Goal: Find specific page/section: Find specific page/section

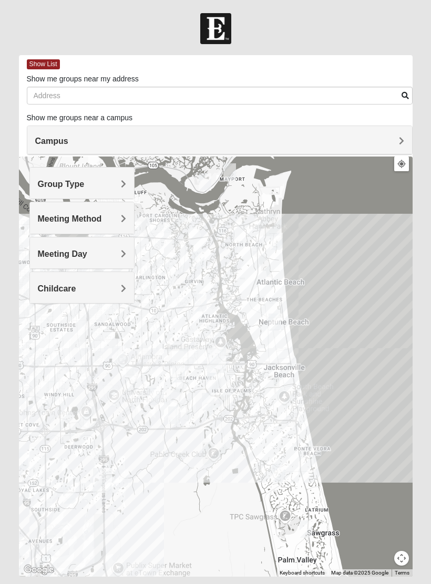
click at [114, 181] on h4 "Group Type" at bounding box center [82, 184] width 88 height 10
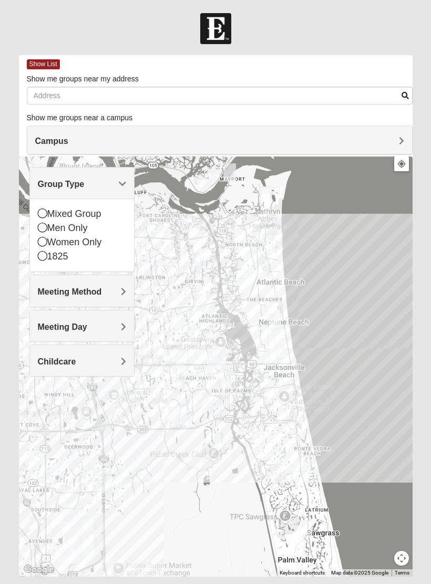
click at [97, 213] on div "Mixed Group" at bounding box center [82, 214] width 88 height 14
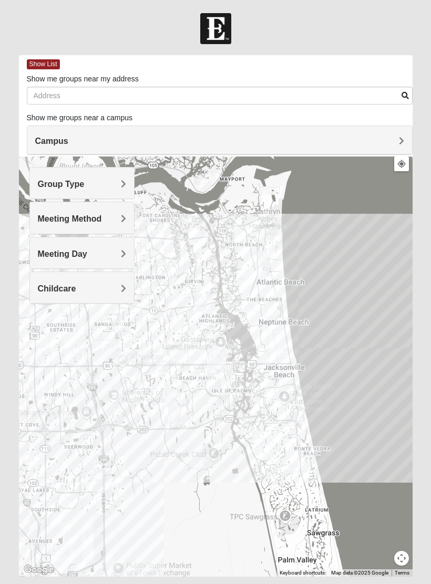
click at [110, 224] on div "Meeting Method" at bounding box center [82, 217] width 104 height 31
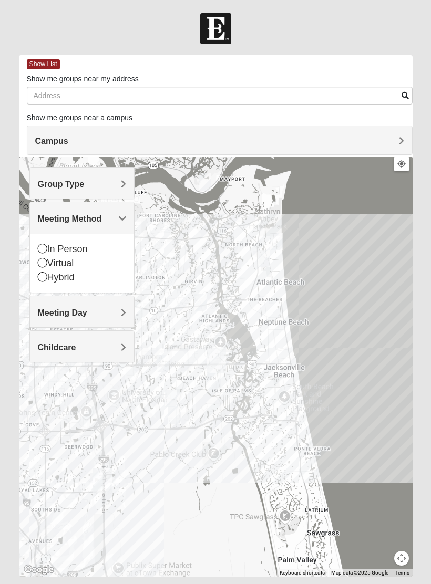
click at [73, 265] on div "Virtual" at bounding box center [82, 264] width 88 height 14
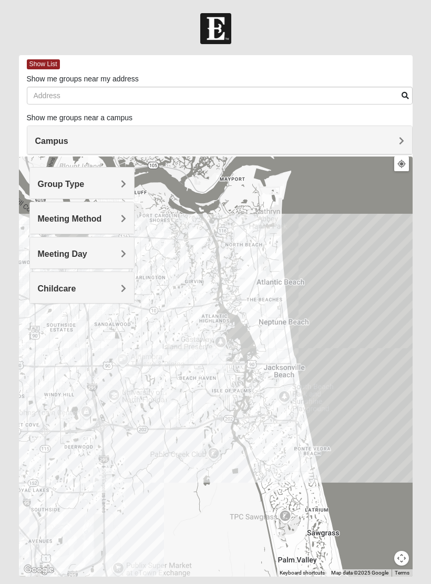
click at [109, 255] on h4 "Meeting Day" at bounding box center [82, 254] width 88 height 10
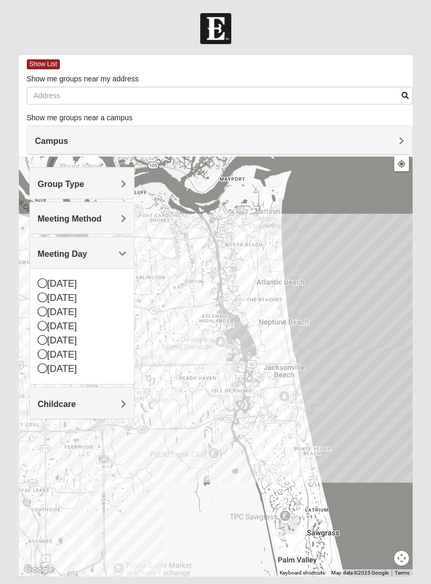
click at [91, 328] on div "[DATE]" at bounding box center [82, 327] width 88 height 14
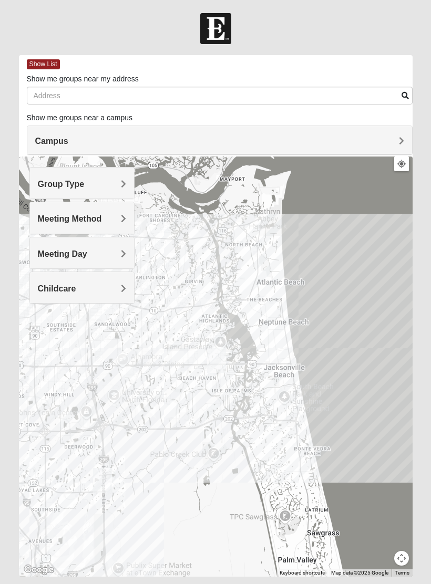
click at [95, 291] on h4 "Childcare" at bounding box center [82, 289] width 88 height 10
click at [99, 330] on div "No" at bounding box center [82, 333] width 88 height 14
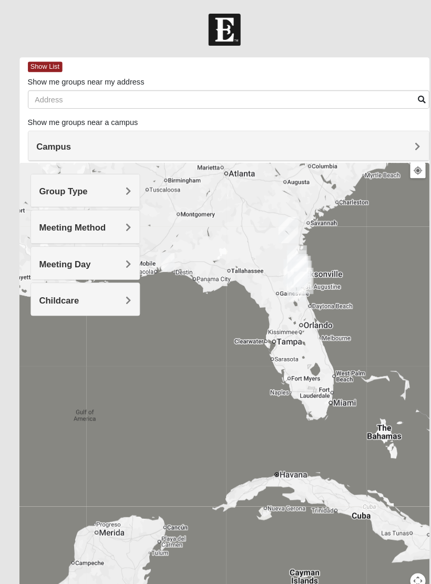
click at [267, 142] on h4 "Campus" at bounding box center [219, 141] width 369 height 10
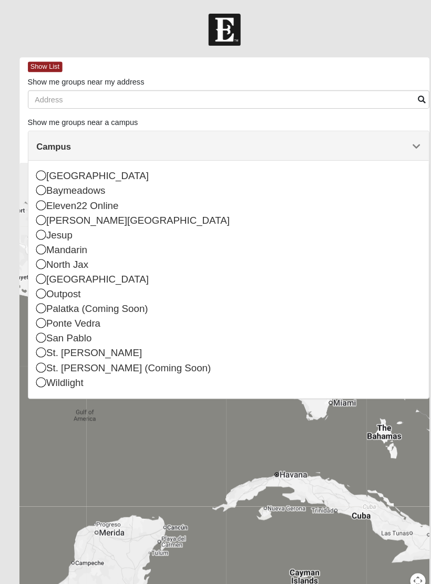
click at [95, 311] on div "Ponte Vedra" at bounding box center [219, 311] width 369 height 14
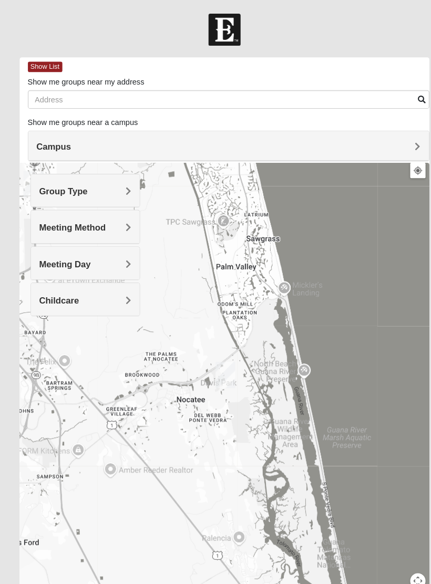
click at [106, 191] on div "Group Type" at bounding box center [82, 183] width 104 height 31
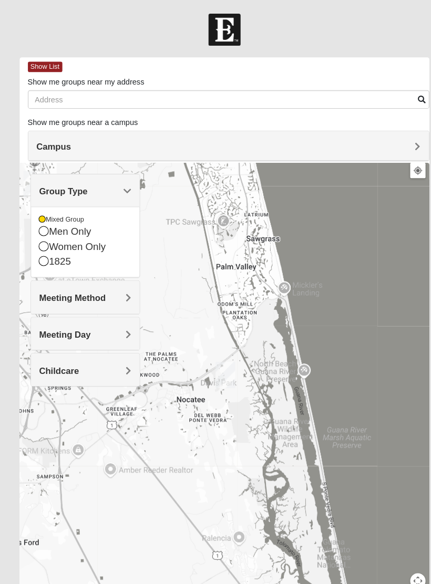
click at [108, 286] on h4 "Meeting Method" at bounding box center [82, 287] width 88 height 10
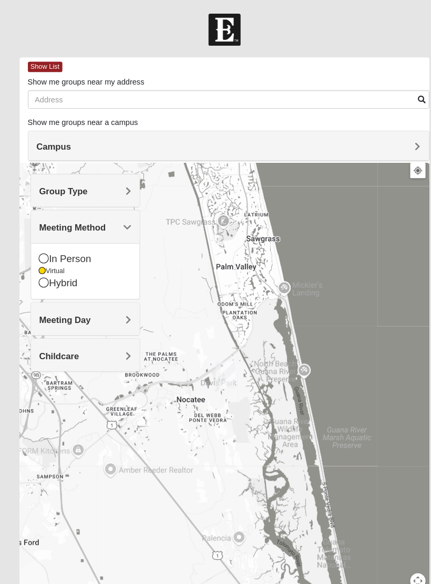
click at [291, 245] on div at bounding box center [216, 367] width 394 height 420
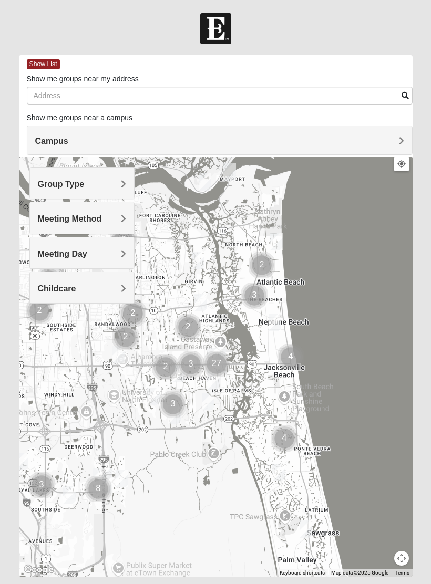
click at [107, 219] on h4 "Meeting Method" at bounding box center [82, 219] width 88 height 10
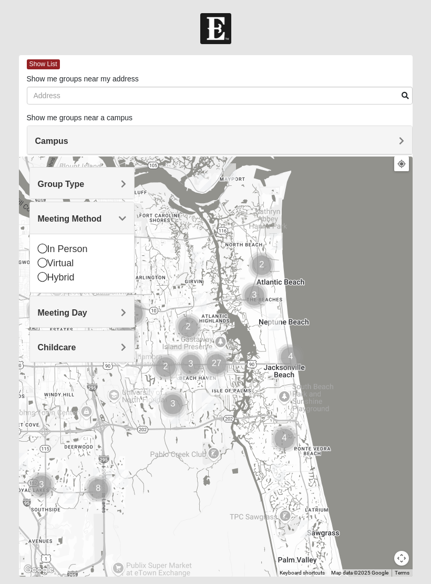
click at [73, 262] on div "Virtual" at bounding box center [82, 264] width 88 height 14
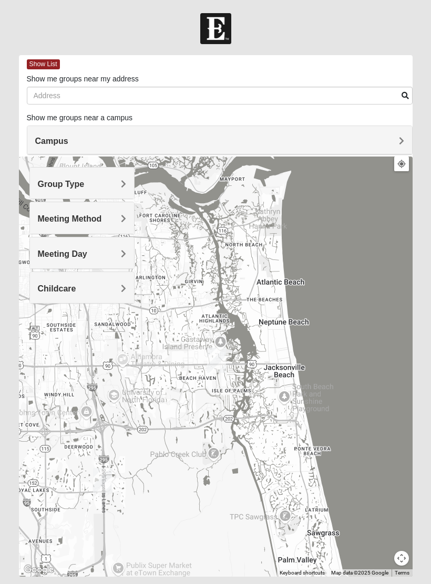
click at [101, 254] on h4 "Meeting Day" at bounding box center [82, 254] width 88 height 10
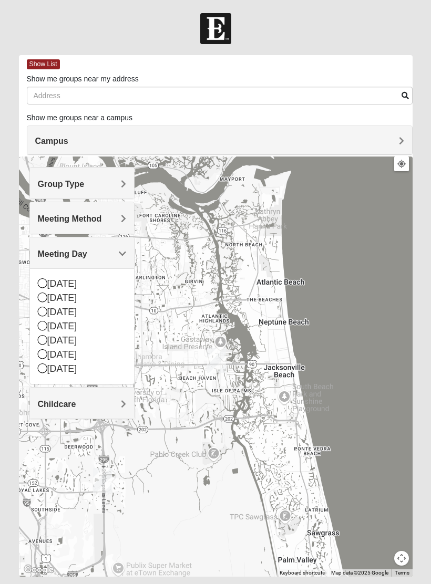
click at [92, 326] on div "[DATE]" at bounding box center [82, 327] width 88 height 14
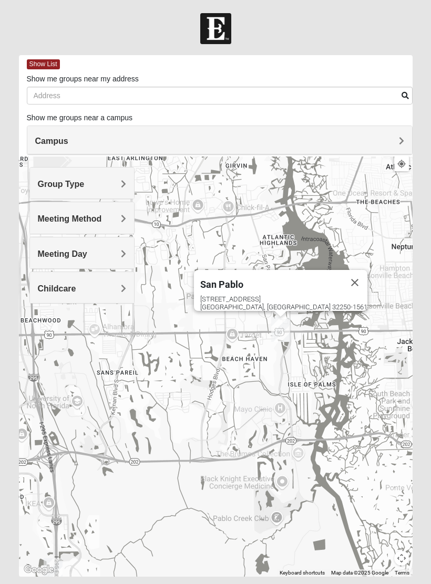
click at [114, 255] on h4 "Meeting Day" at bounding box center [82, 254] width 88 height 10
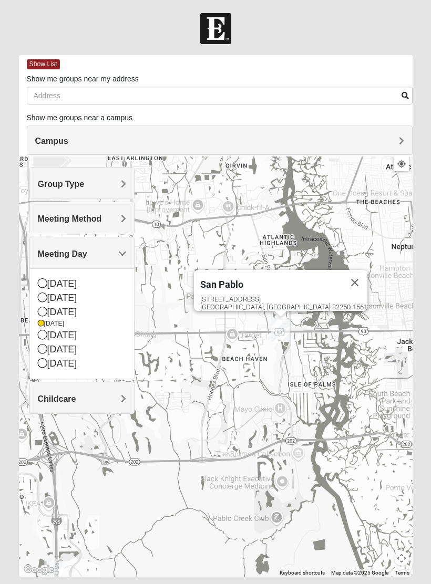
click at [189, 242] on div "San Pablo 14286 Beach Blvd Jacksonville, FL 32250-1561" at bounding box center [216, 367] width 394 height 420
click at [260, 418] on div "San Pablo 14286 Beach Blvd Jacksonville, FL 32250-1561" at bounding box center [216, 367] width 394 height 420
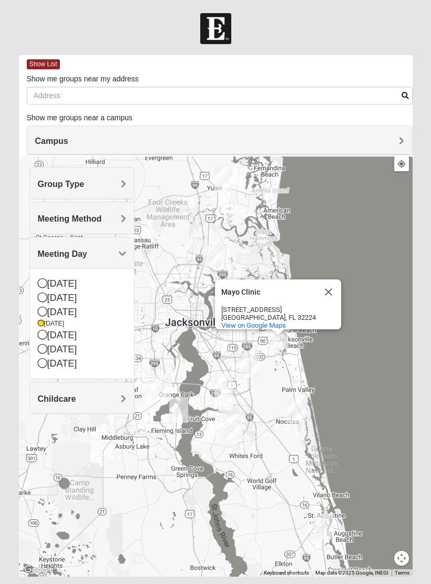
click at [330, 292] on button "Close" at bounding box center [328, 292] width 25 height 25
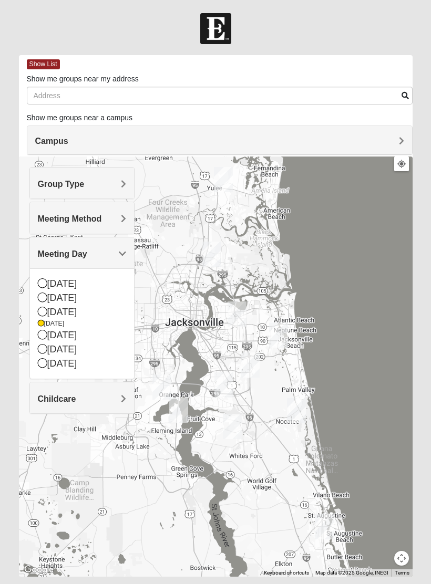
click at [102, 218] on h4 "Meeting Method" at bounding box center [82, 219] width 88 height 10
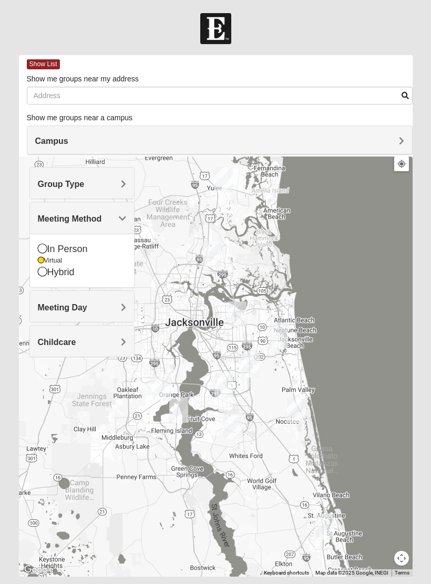
click at [112, 187] on h4 "Group Type" at bounding box center [82, 184] width 88 height 10
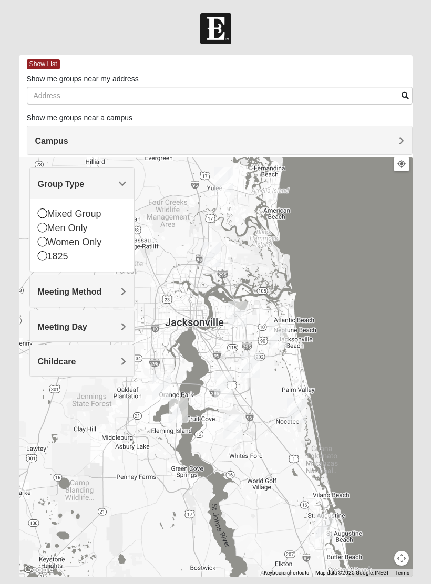
click at [105, 212] on div "Mixed Group" at bounding box center [82, 214] width 88 height 14
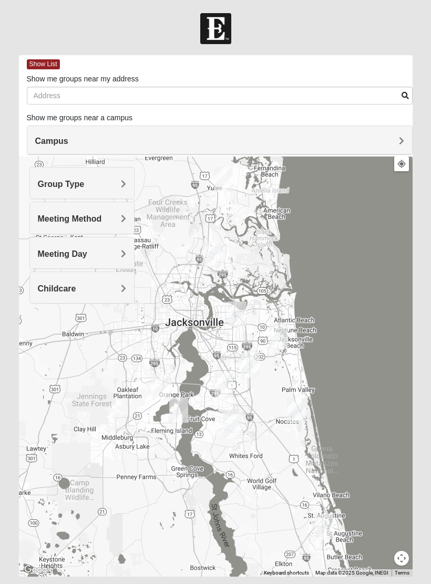
click at [98, 286] on h4 "Childcare" at bounding box center [82, 289] width 88 height 10
click at [61, 334] on div "No" at bounding box center [82, 333] width 88 height 14
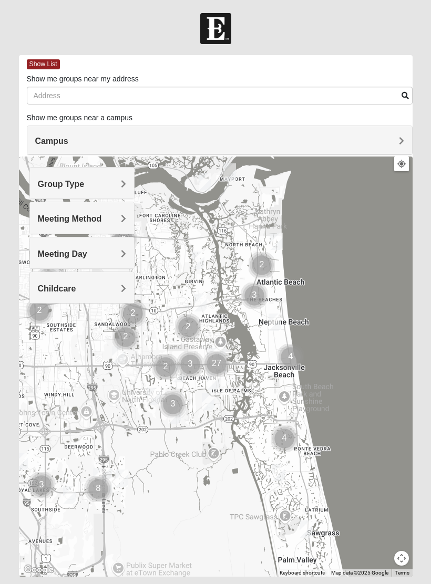
click at [110, 221] on h4 "Meeting Method" at bounding box center [82, 219] width 88 height 10
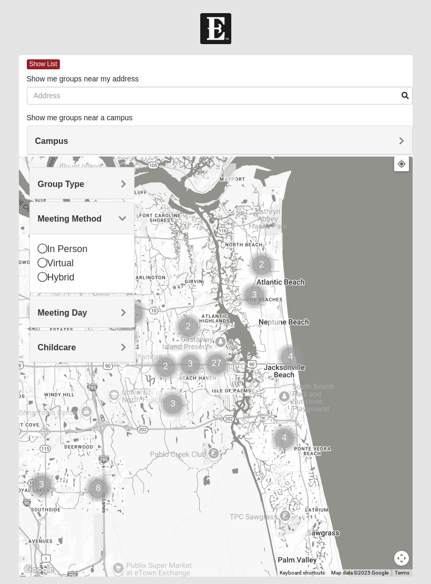
click at [77, 262] on div "Virtual" at bounding box center [82, 264] width 88 height 14
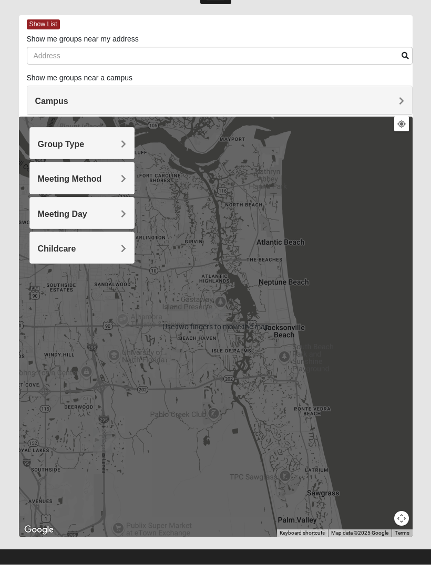
scroll to position [19, 0]
